Goal: Task Accomplishment & Management: Manage account settings

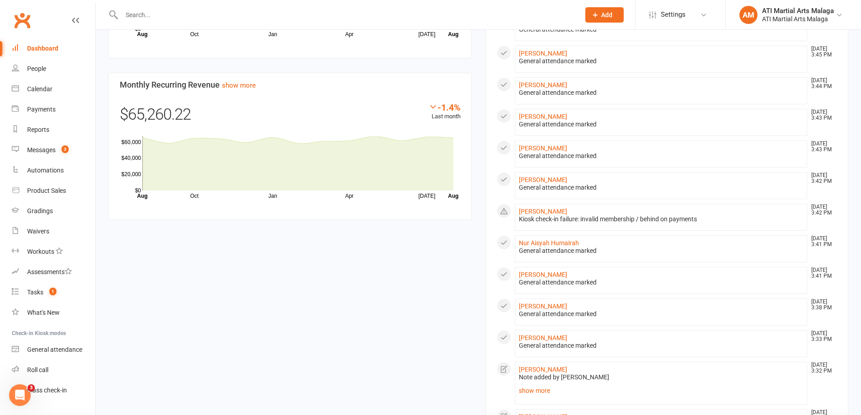
scroll to position [723, 0]
click at [545, 148] on link "[PERSON_NAME]" at bounding box center [543, 147] width 48 height 7
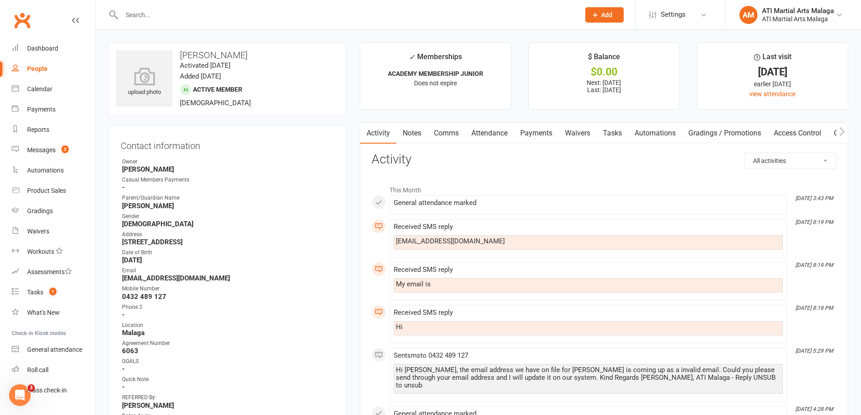
click at [305, 14] on input "text" at bounding box center [346, 15] width 455 height 13
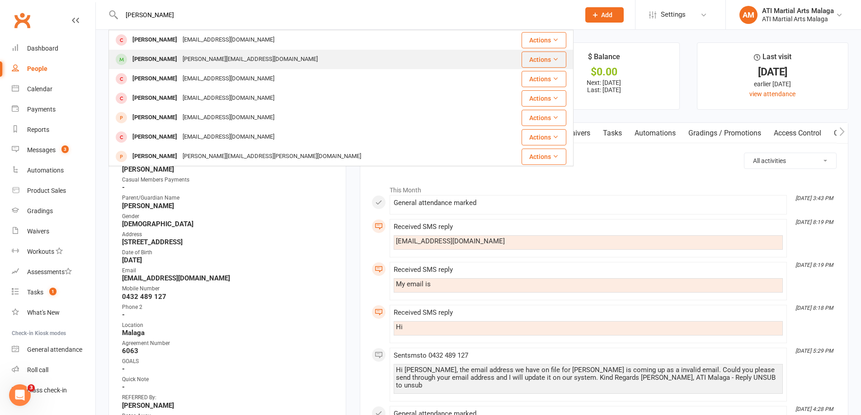
type input "halima"
click at [191, 55] on div "nicole.hs@outlook.com" at bounding box center [250, 59] width 141 height 13
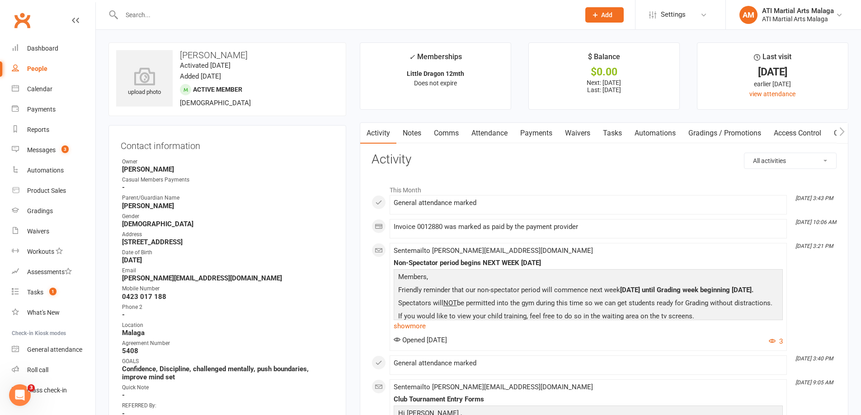
click at [407, 131] on link "Notes" at bounding box center [411, 133] width 31 height 21
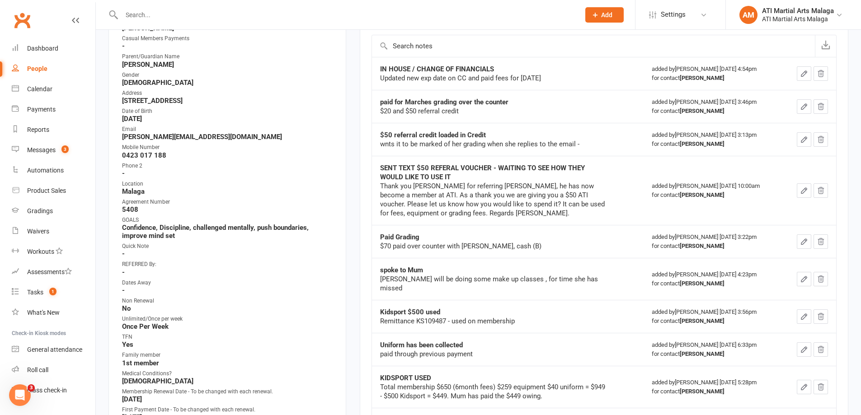
scroll to position [90, 0]
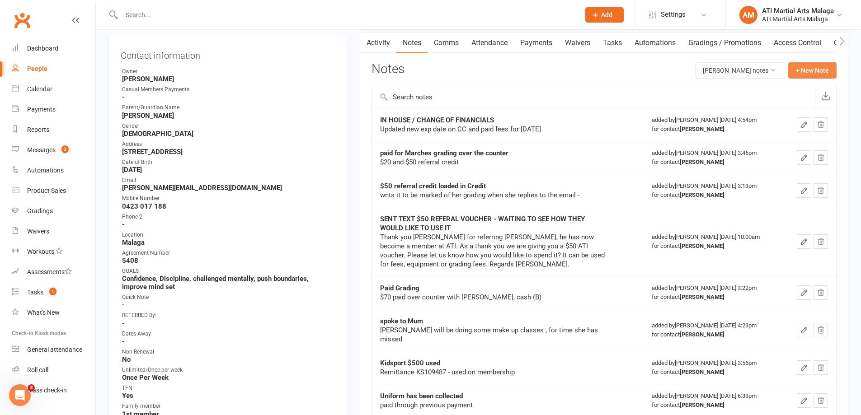
click at [804, 71] on button "+ New Note" at bounding box center [812, 70] width 48 height 16
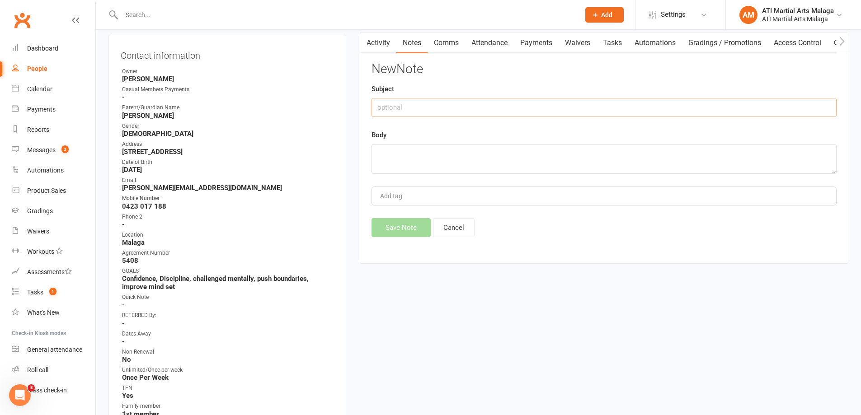
click at [440, 103] on input "text" at bounding box center [603, 107] width 465 height 19
type input "used $60 of her Kidsport (not yet paid or applied)"
click at [433, 148] on textarea at bounding box center [603, 159] width 465 height 30
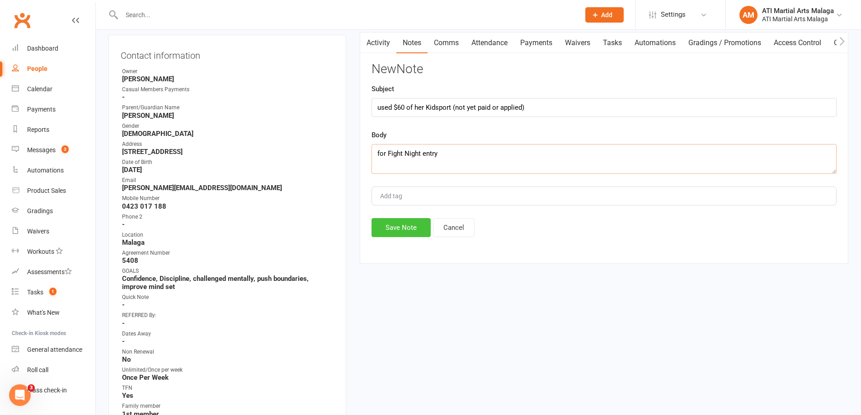
type textarea "for Fight Night entry"
click at [401, 231] on button "Save Note" at bounding box center [400, 227] width 59 height 19
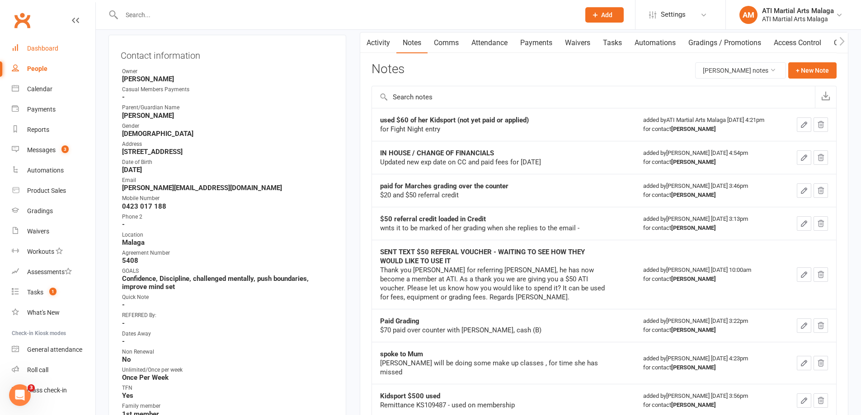
click at [58, 48] on link "Dashboard" at bounding box center [54, 48] width 84 height 20
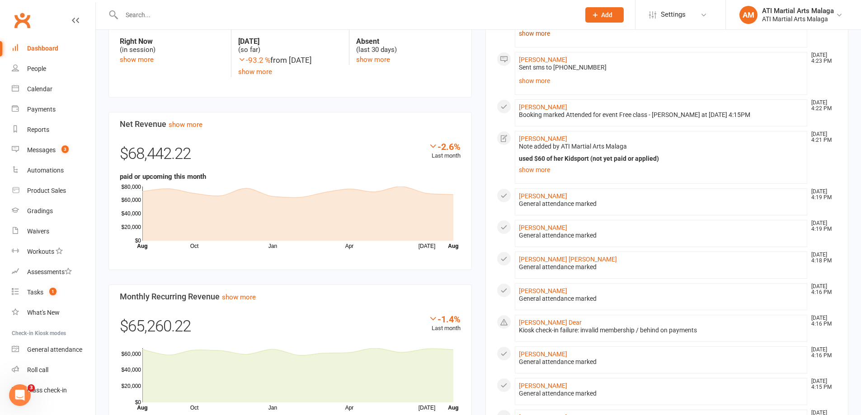
scroll to position [542, 0]
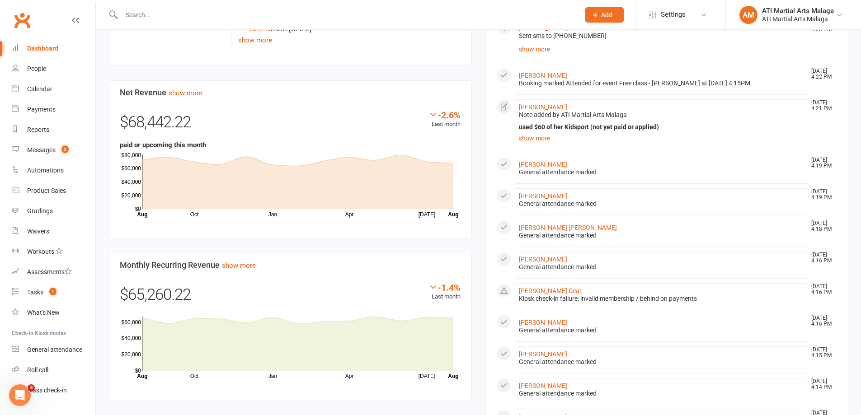
click at [424, 16] on input "text" at bounding box center [346, 15] width 455 height 13
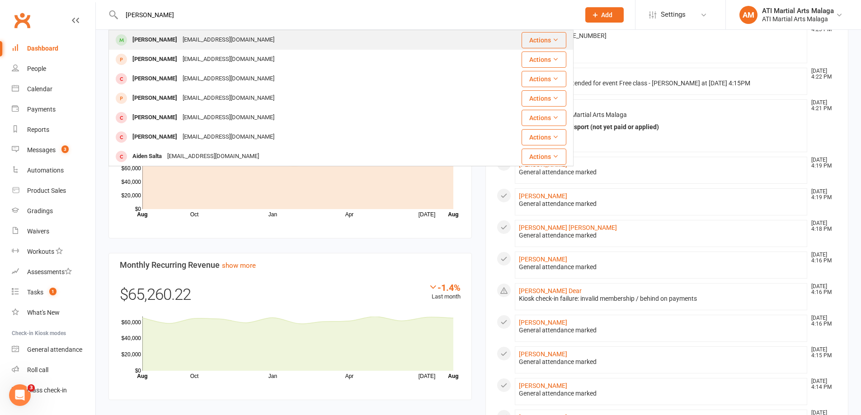
type input "aubrey beamish"
click at [203, 43] on div "adrianbeamishburton@gmail.com" at bounding box center [228, 39] width 97 height 13
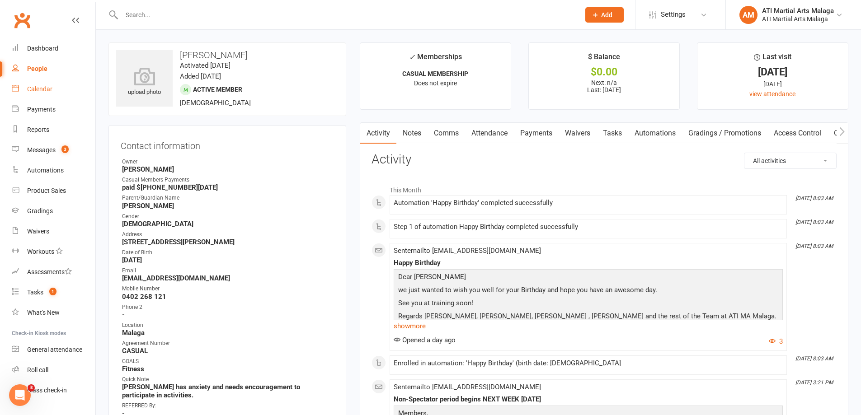
click at [39, 94] on link "Calendar" at bounding box center [54, 89] width 84 height 20
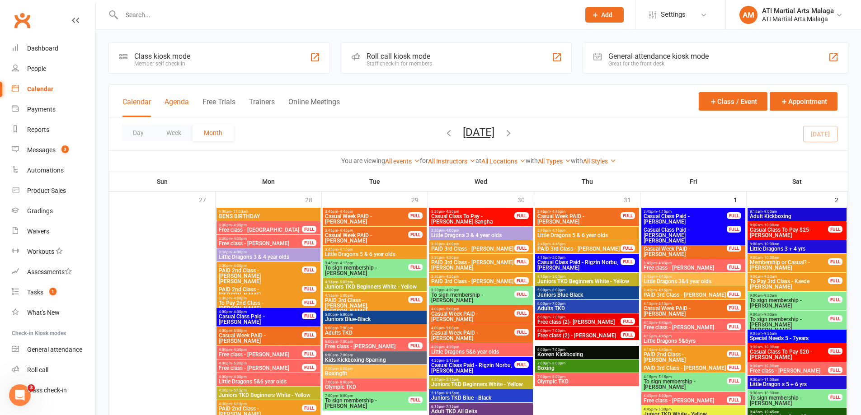
click at [178, 101] on button "Agenda" at bounding box center [176, 107] width 24 height 19
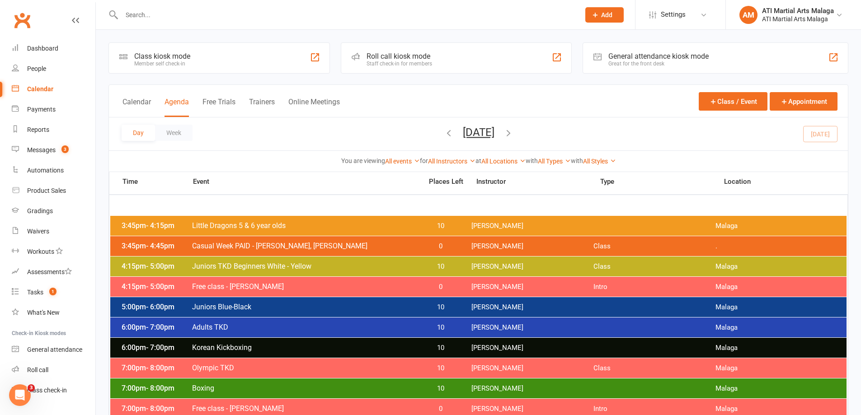
click at [513, 135] on icon "button" at bounding box center [508, 133] width 10 height 10
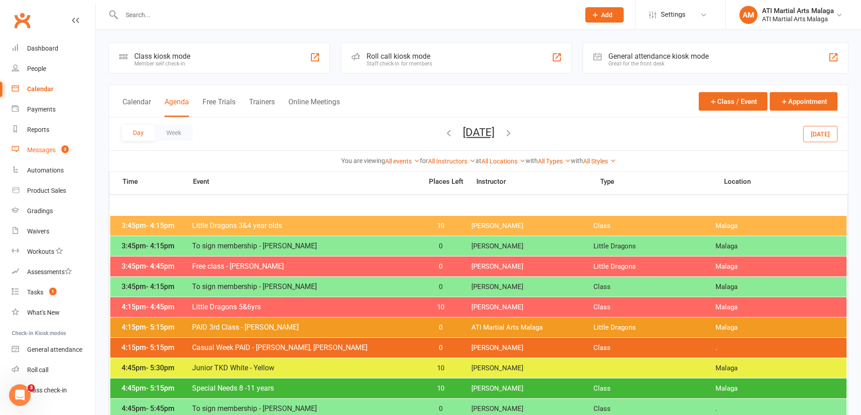
click at [44, 151] on div "Messages" at bounding box center [41, 149] width 28 height 7
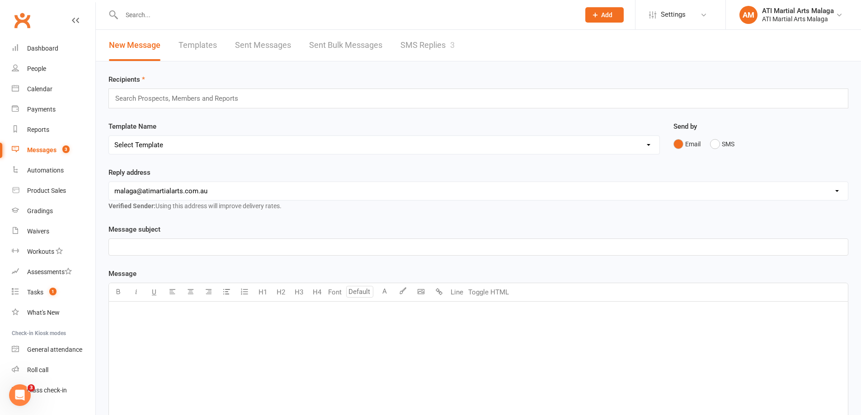
click at [433, 46] on link "SMS Replies 3" at bounding box center [427, 45] width 54 height 31
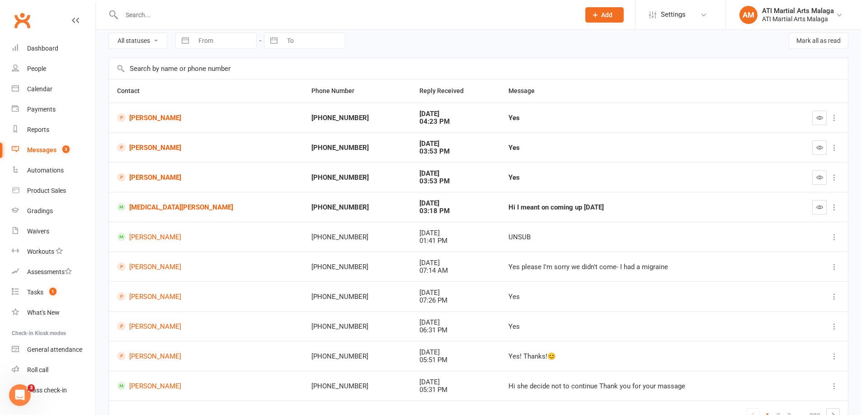
scroll to position [45, 0]
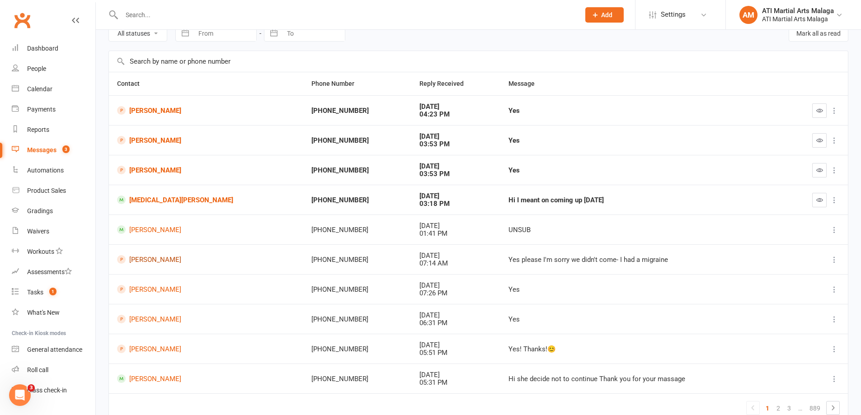
click at [164, 258] on link "Elliot Pescod" at bounding box center [206, 259] width 178 height 9
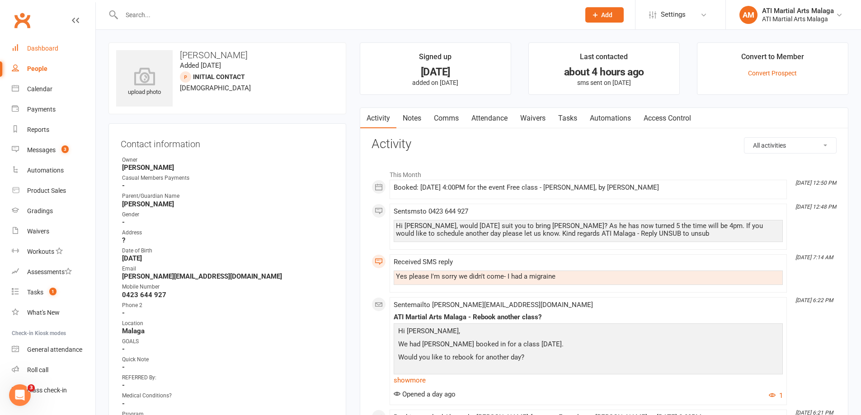
click at [43, 50] on div "Dashboard" at bounding box center [42, 48] width 31 height 7
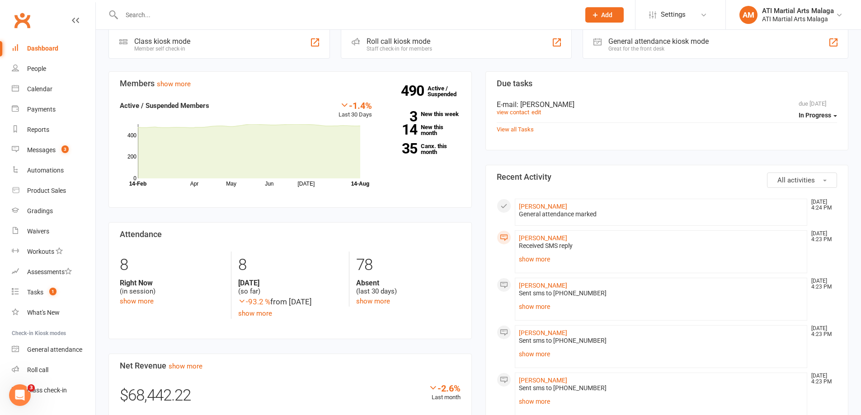
scroll to position [271, 0]
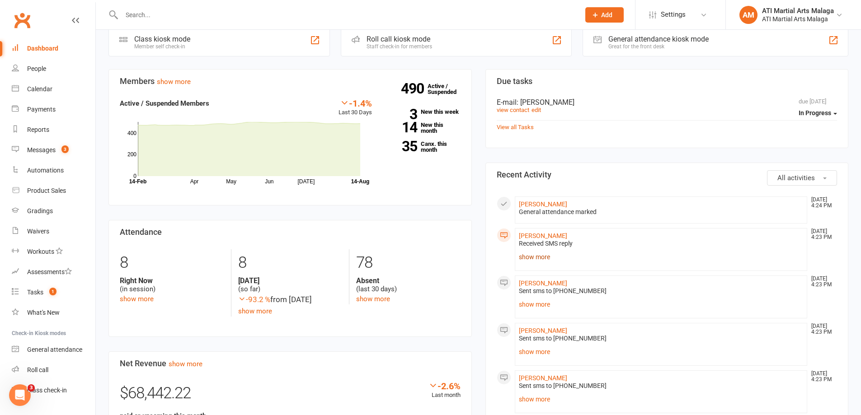
click at [534, 258] on link "show more" at bounding box center [661, 257] width 285 height 13
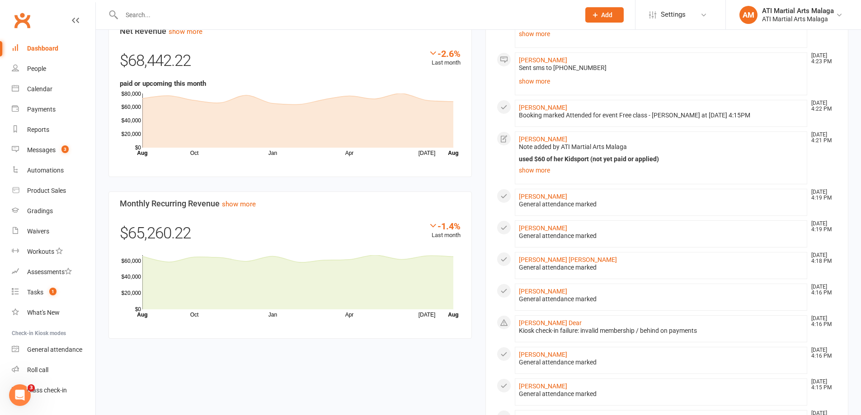
scroll to position [633, 0]
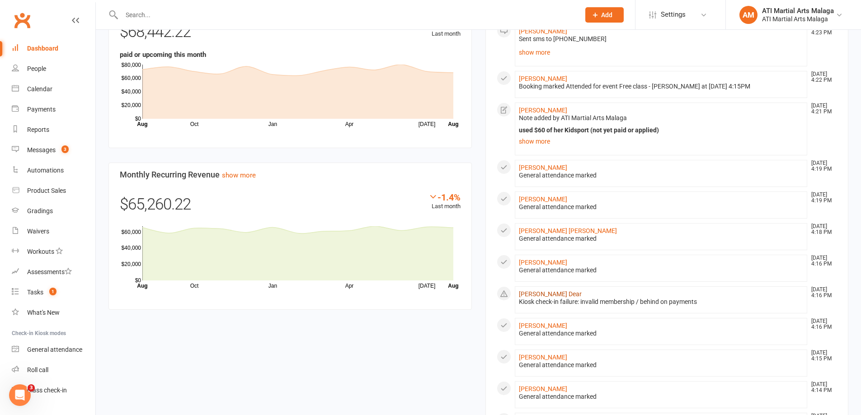
click at [544, 292] on link "Zavier Dear" at bounding box center [550, 294] width 63 height 7
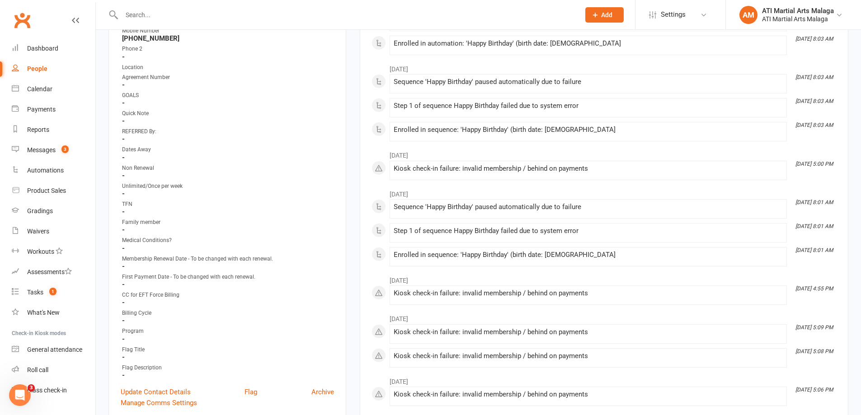
scroll to position [362, 0]
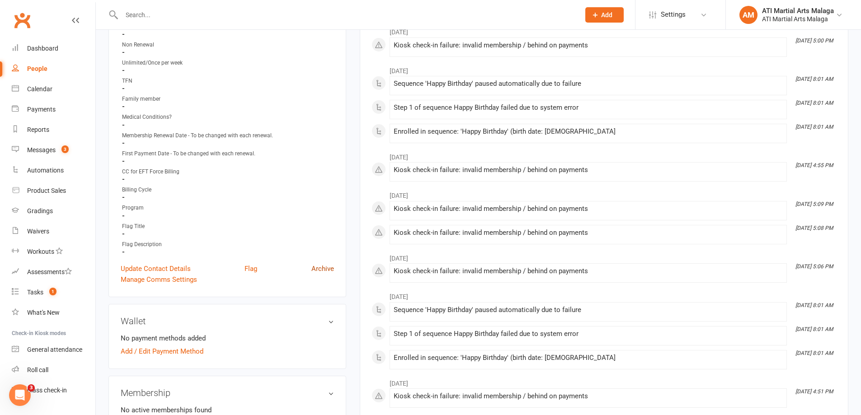
click at [327, 270] on link "Archive" at bounding box center [322, 268] width 23 height 11
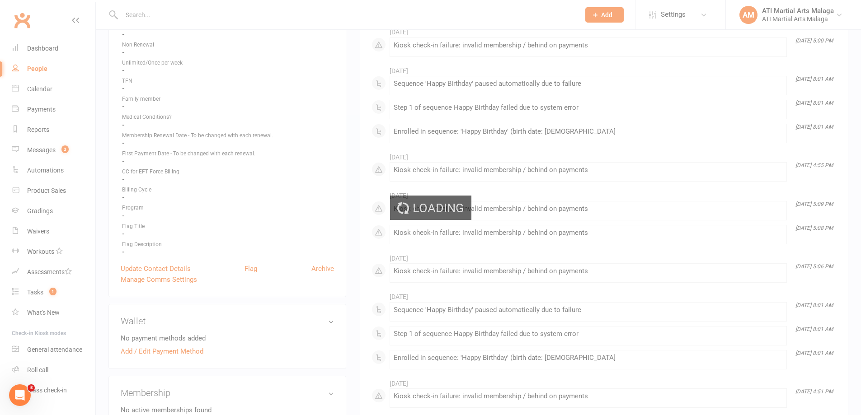
select select "100"
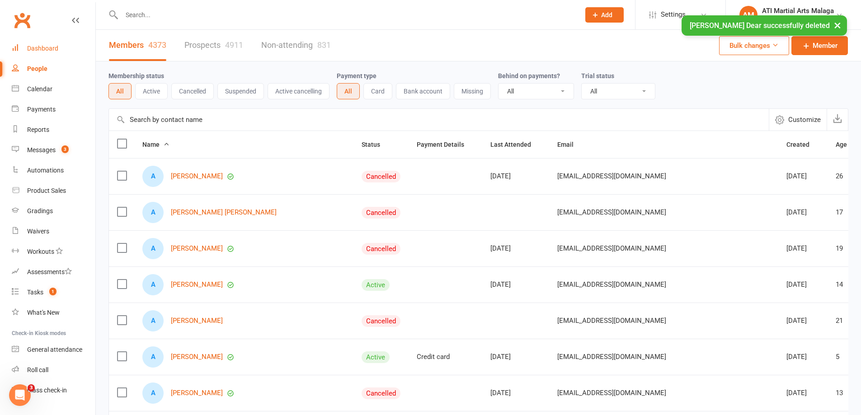
click at [42, 47] on div "Dashboard" at bounding box center [42, 48] width 31 height 7
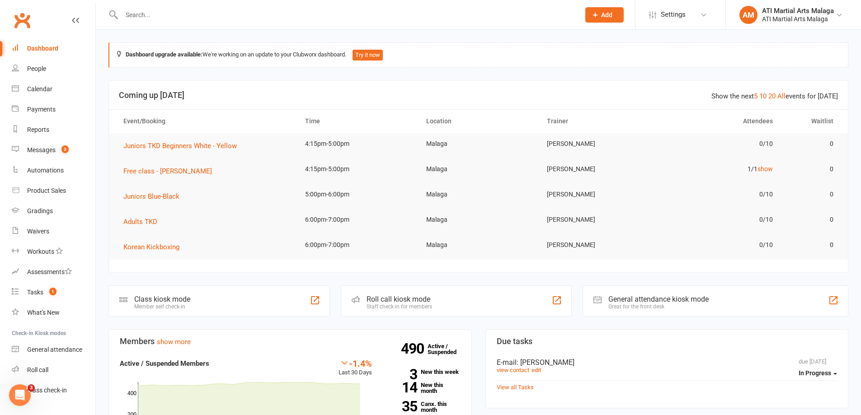
click at [49, 52] on link "Dashboard" at bounding box center [54, 48] width 84 height 20
click at [145, 16] on input "text" at bounding box center [346, 15] width 455 height 13
click at [390, 17] on input "text" at bounding box center [346, 15] width 455 height 13
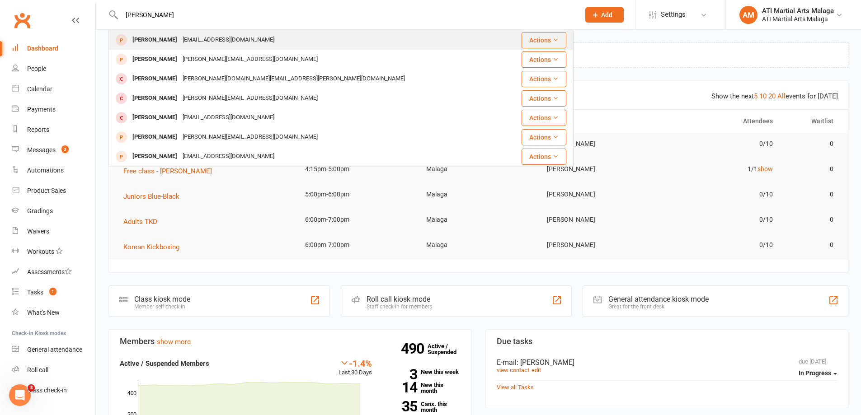
type input "DAVID PHUNG"
click at [146, 40] on div "David Phungsa" at bounding box center [155, 39] width 50 height 13
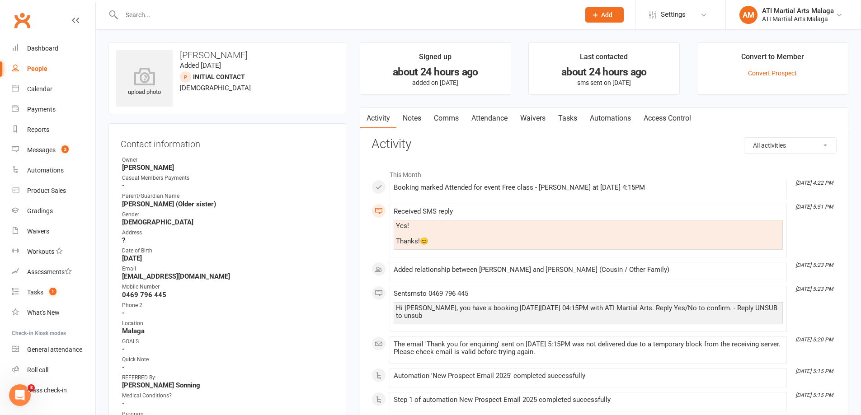
click at [225, 21] on input "text" at bounding box center [346, 15] width 455 height 13
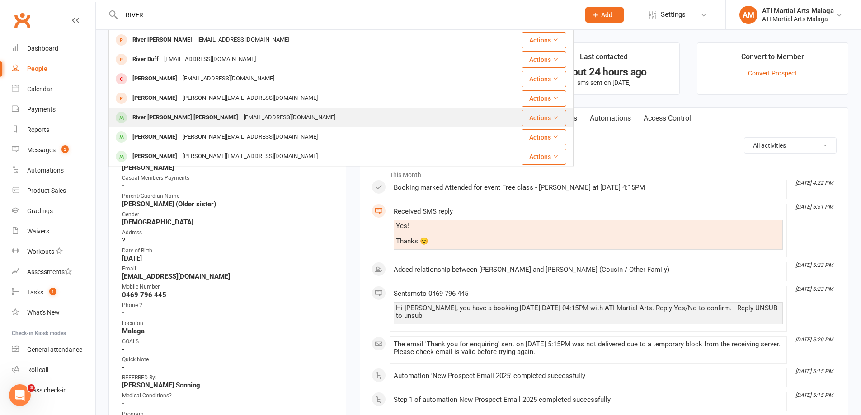
type input "RIVER"
click at [144, 117] on div "River Barros Collins" at bounding box center [185, 117] width 111 height 13
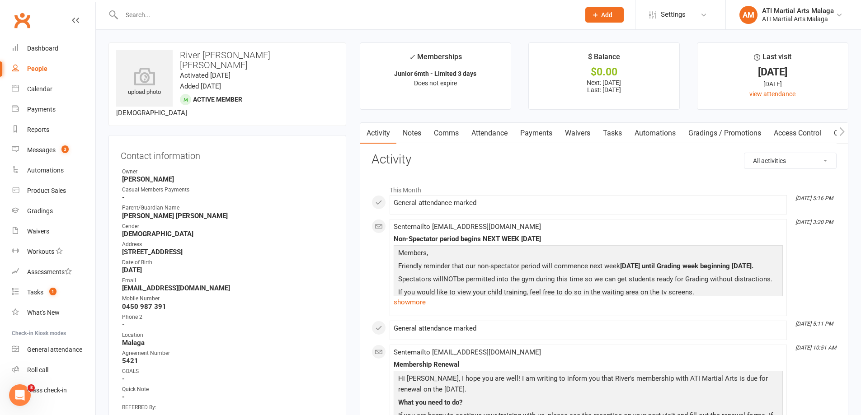
click at [412, 132] on link "Notes" at bounding box center [411, 133] width 31 height 21
